Goal: Navigation & Orientation: Find specific page/section

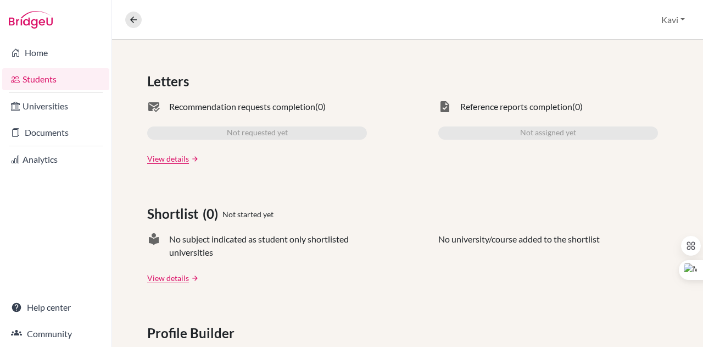
scroll to position [385, 0]
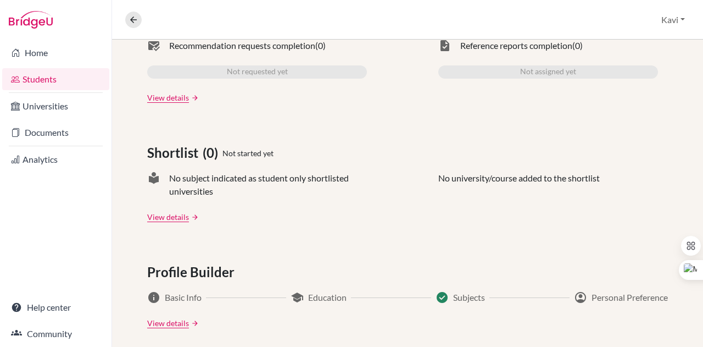
click at [55, 83] on link "Students" at bounding box center [55, 79] width 107 height 22
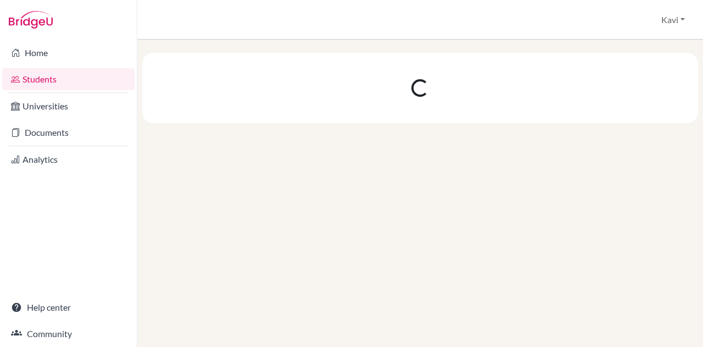
scroll to position [24, 0]
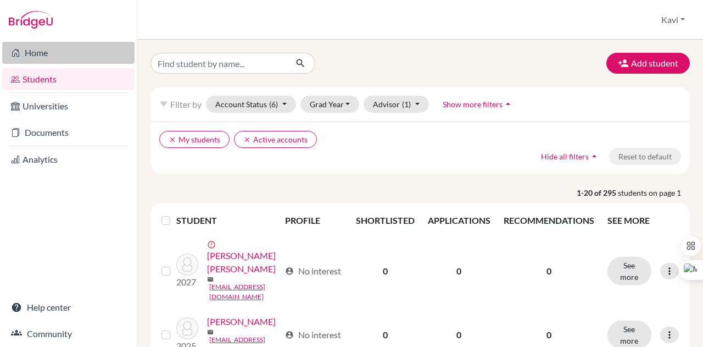
click at [52, 51] on link "Home" at bounding box center [68, 53] width 132 height 22
